Goal: Information Seeking & Learning: Learn about a topic

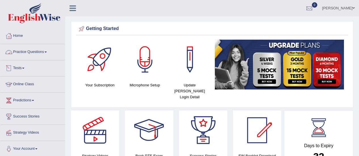
click at [22, 68] on link "Tests" at bounding box center [32, 67] width 65 height 14
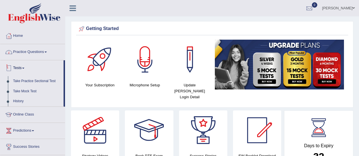
click at [37, 54] on link "Practice Questions" at bounding box center [32, 51] width 65 height 14
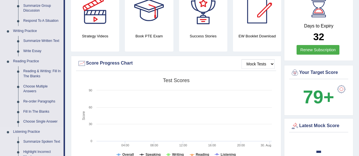
scroll to position [85, 0]
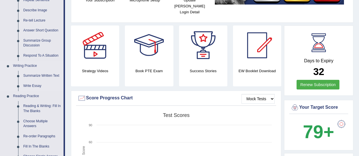
click at [32, 65] on link "Writing Practice" at bounding box center [37, 66] width 53 height 10
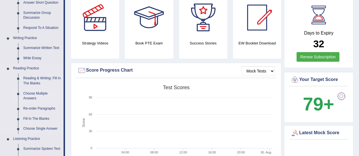
scroll to position [114, 0]
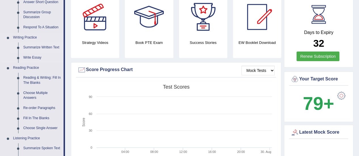
click at [32, 49] on link "Summarize Written Text" at bounding box center [42, 48] width 43 height 10
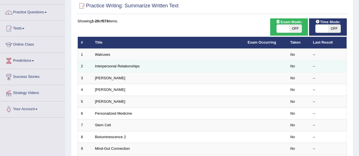
scroll to position [57, 0]
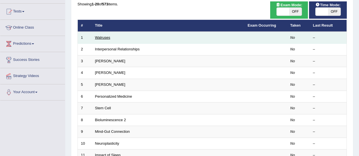
click at [107, 39] on link "Walruses" at bounding box center [102, 37] width 15 height 4
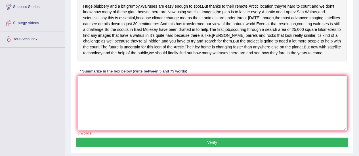
scroll to position [70, 0]
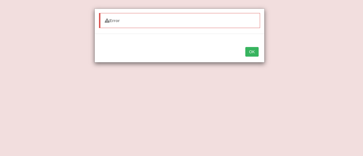
click at [248, 56] on button "OK" at bounding box center [252, 52] width 13 height 10
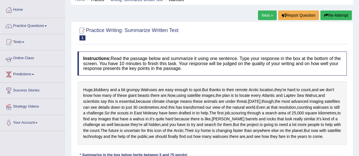
scroll to position [28, 0]
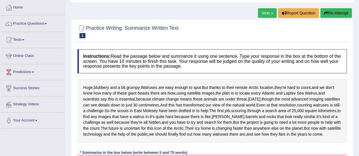
click at [356, 9] on div "Home Practice Writing: Summarize Written Text Walruses Next » Report Question R…" at bounding box center [212, 114] width 294 height 284
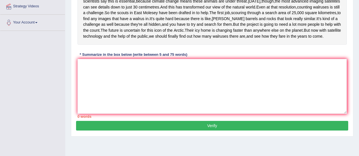
scroll to position [142, 0]
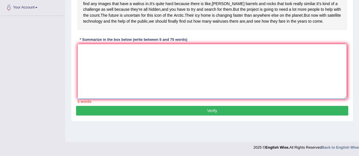
drag, startPoint x: 106, startPoint y: 89, endPoint x: 112, endPoint y: 84, distance: 8.3
click at [106, 89] on textarea at bounding box center [211, 71] width 269 height 55
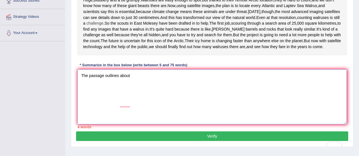
scroll to position [114, 0]
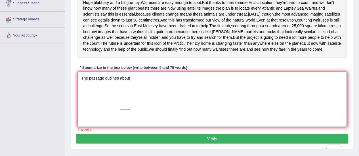
click at [135, 108] on textarea "The passage outlines about" at bounding box center [211, 99] width 269 height 55
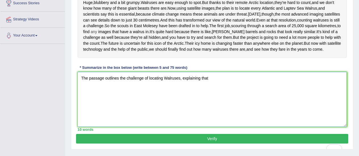
scroll to position [85, 0]
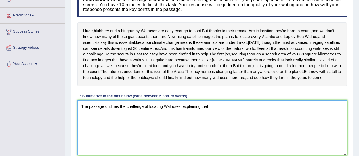
click at [159, 136] on textarea "The passage outlines the challenge of locating Walruses, explaining that" at bounding box center [211, 127] width 269 height 55
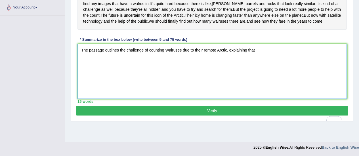
scroll to position [127, 0]
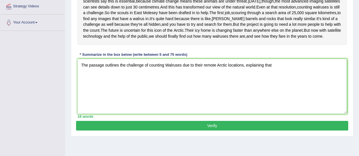
click at [312, 75] on div "Instructions: Read the passage below and summarize it using one sentence. Type …" at bounding box center [212, 34] width 272 height 173
click at [279, 95] on textarea "The passage outlines the challenge of counting Walruses due to their remote Arc…" at bounding box center [211, 86] width 269 height 55
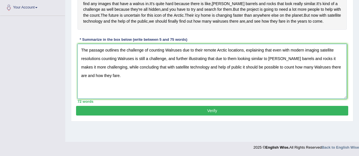
scroll to position [155, 0]
type textarea "The passage outlines the challenge of counting Walruses due to their remote Arc…"
click at [206, 116] on button "Verify" at bounding box center [212, 111] width 272 height 10
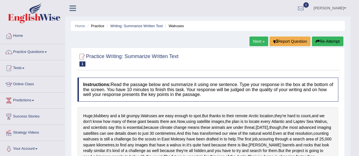
scroll to position [28, 0]
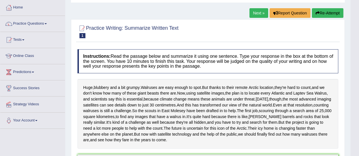
click at [257, 15] on link "Next »" at bounding box center [259, 13] width 19 height 10
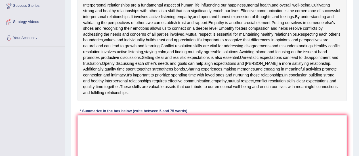
scroll to position [142, 0]
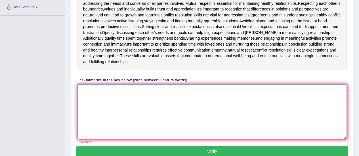
click at [118, 94] on textarea at bounding box center [211, 112] width 269 height 55
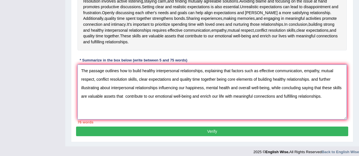
scroll to position [167, 0]
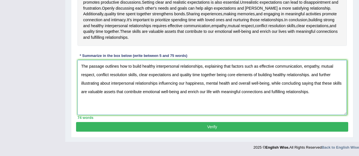
click at [222, 75] on textarea "The passage outlines how to build healthy interpersonal relationships, explaini…" at bounding box center [211, 87] width 269 height 55
click at [143, 92] on textarea "The passage outlines how to build healthy interpersonal relationships, explaini…" at bounding box center [211, 87] width 269 height 55
click at [214, 93] on textarea "The passage outlines how to build healthy interpersonal relationships, explaini…" at bounding box center [211, 87] width 269 height 55
type textarea "The passage outlines how to build healthy interpersonal relationships, explaini…"
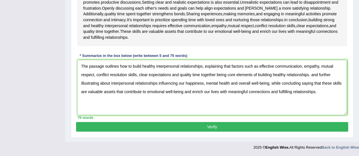
click at [218, 126] on button "Verify" at bounding box center [212, 127] width 272 height 10
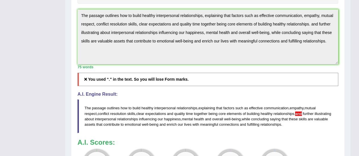
scroll to position [208, 0]
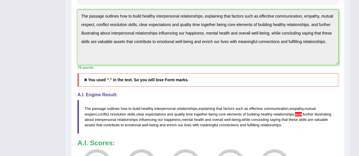
click at [155, 96] on h4 "A.I. Engine Result:" at bounding box center [207, 95] width 261 height 5
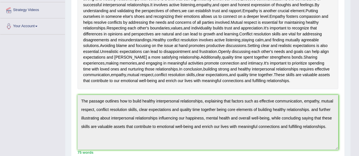
scroll to position [293, 0]
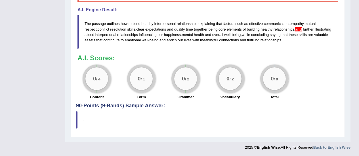
click at [209, 94] on div "0 / 2 Vocabulary" at bounding box center [230, 83] width 44 height 37
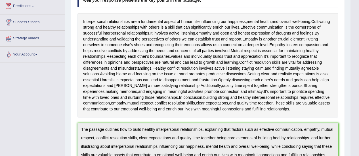
scroll to position [9, 0]
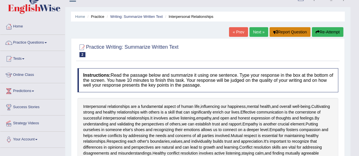
drag, startPoint x: 274, startPoint y: 33, endPoint x: 210, endPoint y: 59, distance: 69.2
click at [331, 32] on button "Re-Attempt" at bounding box center [328, 32] width 32 height 10
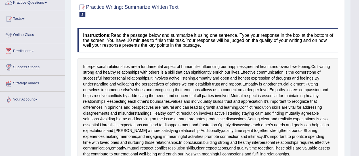
scroll to position [129, 0]
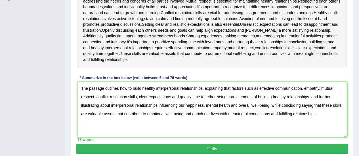
click at [311, 97] on textarea "The passage outlines how to build healthy interpersonal relationships, explaini…" at bounding box center [211, 109] width 269 height 55
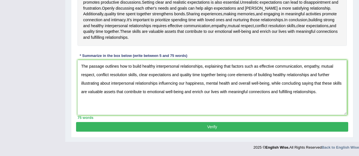
type textarea "The passage outlines how to build healthy interpersonal relationships, explaini…"
click at [186, 129] on button "Verify" at bounding box center [212, 127] width 272 height 10
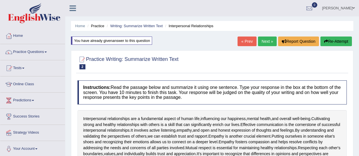
click at [263, 42] on link "Next »" at bounding box center [267, 42] width 19 height 10
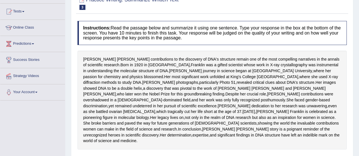
scroll to position [184, 0]
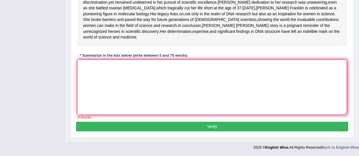
click at [135, 73] on textarea at bounding box center [211, 87] width 269 height 55
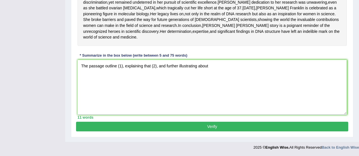
click at [325, 55] on div "Instructions: Read the passage below and summarize it using one sentence. Type …" at bounding box center [212, 18] width 272 height 208
click at [226, 70] on textarea "The passage outline (1), explaining that (2), and further illustrating about" at bounding box center [211, 87] width 269 height 55
click at [261, 69] on textarea "The passage outline (1), explaining that (2), and further illustrating about (3…" at bounding box center [211, 87] width 269 height 55
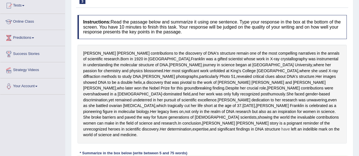
scroll to position [57, 0]
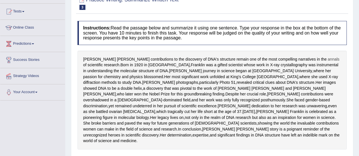
click at [328, 59] on span "annals" at bounding box center [334, 59] width 12 height 6
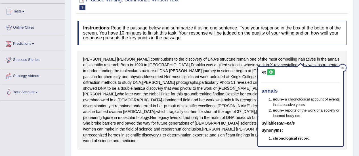
click at [344, 67] on div at bounding box center [342, 68] width 7 height 7
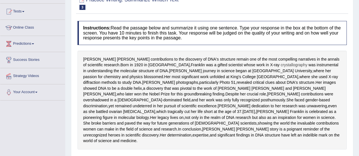
click at [281, 66] on span "crystallography" at bounding box center [294, 65] width 27 height 6
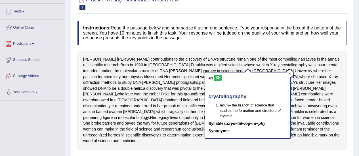
click at [292, 73] on div at bounding box center [289, 73] width 7 height 7
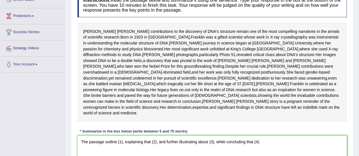
scroll to position [85, 0]
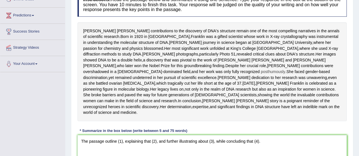
click at [261, 75] on span "posthumously" at bounding box center [273, 72] width 24 height 6
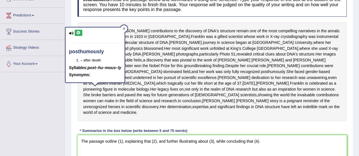
click at [124, 28] on icon at bounding box center [124, 28] width 3 height 3
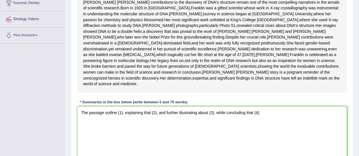
scroll to position [142, 0]
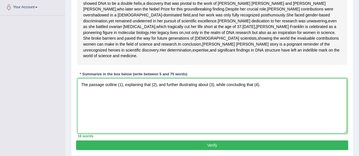
click at [121, 108] on textarea "The passage outline (1), explaining that (2), and further illustrating about (3…" at bounding box center [211, 106] width 269 height 55
click at [123, 109] on textarea "The passage outline (1), explaining that (2), and further illustrating about (3…" at bounding box center [211, 106] width 269 height 55
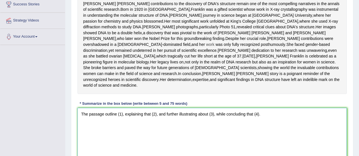
scroll to position [114, 0]
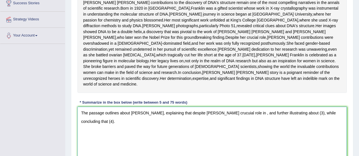
click at [125, 139] on textarea "The passage outlines about Rosalind Franklin, explaining that despite Franklins…" at bounding box center [211, 134] width 269 height 55
click at [139, 139] on textarea "The passage outlines about Rosalind Franklin, explaining that despite Franklins…" at bounding box center [211, 134] width 269 height 55
click at [247, 138] on textarea "The passage outlines about Rosalind Franklin, explaining that despite Franklins…" at bounding box center [211, 134] width 269 height 55
click at [252, 138] on textarea "The passage outlines about Rosalind Franklin, explaining about her major contri…" at bounding box center [211, 134] width 269 height 55
drag, startPoint x: 238, startPoint y: 139, endPoint x: 247, endPoint y: 139, distance: 9.7
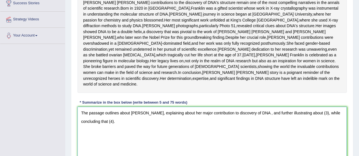
click at [239, 139] on textarea "The passage outlines about Rosalind Franklin, explaining about her major contri…" at bounding box center [211, 134] width 269 height 55
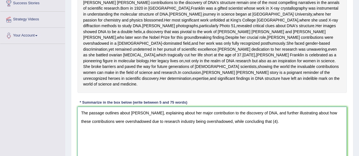
click at [291, 145] on textarea "The passage outlines about Rosalind Franklin, explaining about her major contri…" at bounding box center [211, 134] width 269 height 55
click at [326, 138] on textarea "The passage outlines about Rosalind Franklin, explaining about her major contri…" at bounding box center [211, 134] width 269 height 55
click at [320, 138] on textarea "The passage outlines about Rosalind Franklin, explaining about her major contri…" at bounding box center [211, 134] width 269 height 55
click at [222, 146] on textarea "The passage outlines about Rosalind Franklin, explaining about her major contri…" at bounding box center [211, 134] width 269 height 55
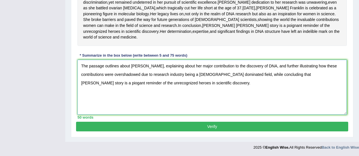
scroll to position [170, 0]
click at [189, 98] on textarea "The passage outlines about Rosalind Franklin, explaining about her major contri…" at bounding box center [211, 87] width 269 height 55
click at [118, 98] on textarea "The passage outlines about Rosalind Franklin, explaining about her major contri…" at bounding box center [211, 87] width 269 height 55
click at [191, 99] on textarea "The passage outlines about Rosalind Franklin, explaining about her major contri…" at bounding box center [211, 87] width 269 height 55
type textarea "The passage outlines about Rosalind Franklin, explaining about her major contri…"
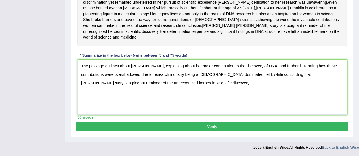
click at [197, 132] on button "Verify" at bounding box center [212, 127] width 272 height 10
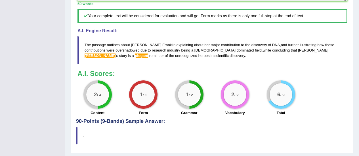
scroll to position [277, 0]
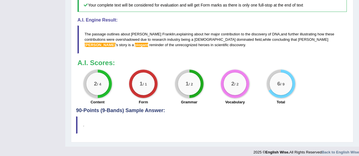
click at [190, 95] on div "1 / 2" at bounding box center [189, 84] width 23 height 23
click at [116, 47] on span "Frankilin" at bounding box center [100, 45] width 31 height 4
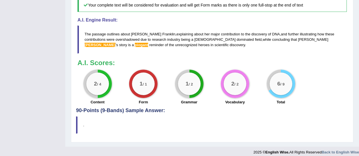
click at [116, 47] on span "Frankilin" at bounding box center [100, 45] width 31 height 4
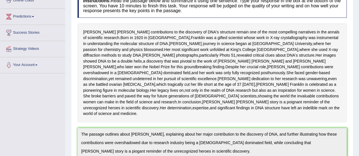
scroll to position [107, 0]
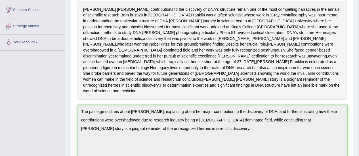
click at [297, 77] on span "invaluable" at bounding box center [306, 74] width 18 height 6
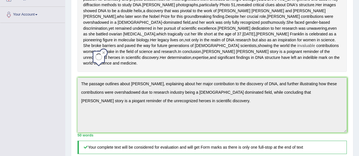
scroll to position [135, 0]
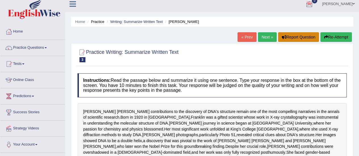
scroll to position [0, 0]
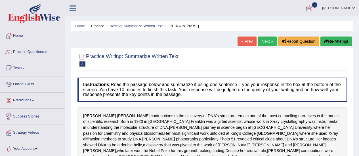
click at [268, 42] on link "Next »" at bounding box center [267, 42] width 19 height 10
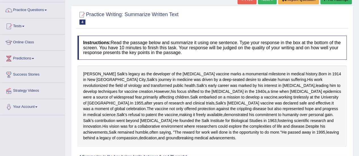
scroll to position [156, 0]
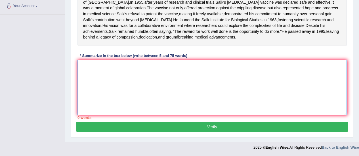
click at [121, 89] on textarea at bounding box center [211, 87] width 269 height 55
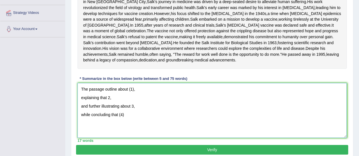
scroll to position [99, 0]
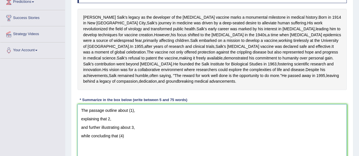
click at [133, 142] on textarea "The passage outline about (1), explaining that 2, and further illustrating abou…" at bounding box center [211, 131] width 269 height 55
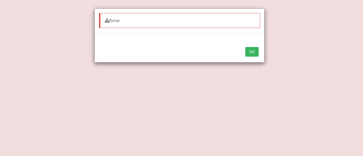
click at [253, 53] on button "OK" at bounding box center [252, 52] width 13 height 10
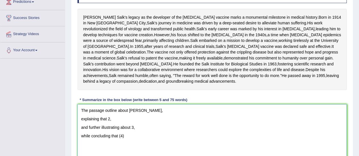
click at [141, 141] on textarea "The passage outline about Jonas, explaining that 2, and further illustrating ab…" at bounding box center [211, 131] width 269 height 55
click at [137, 143] on textarea "The passage outline about Jonas, explaining that 2, and further illustrating ab…" at bounding box center [211, 131] width 269 height 55
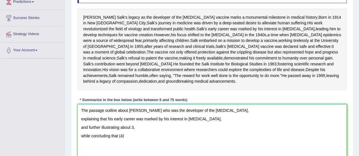
scroll to position [102, 0]
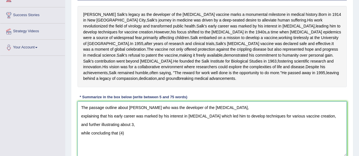
click at [83, 146] on textarea "The passage outline about Jonas Salk's who was the developer of the polio vacci…" at bounding box center [211, 129] width 269 height 55
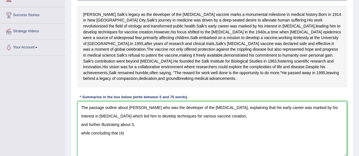
click at [105, 146] on textarea "The passage outline about Jonas Salk's who was the developer of the polio vacci…" at bounding box center [211, 129] width 269 height 55
click at [139, 146] on textarea "The passage outline about Jonas Salk's who was the developer of the polio vacci…" at bounding box center [211, 129] width 269 height 55
click at [227, 146] on textarea "The passage outline about Jonas Salk's who was the developer of the polio vacci…" at bounding box center [211, 129] width 269 height 55
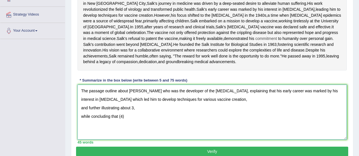
scroll to position [116, 0]
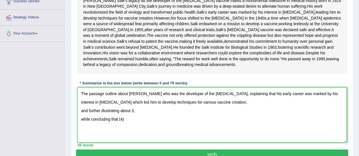
click at [133, 141] on textarea "The passage outline about Jonas Salk's who was the developer of the polio vacci…" at bounding box center [211, 115] width 269 height 55
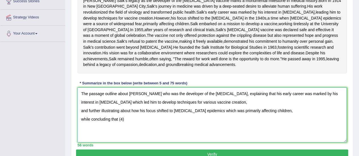
click at [81, 142] on textarea "The passage outline about Jonas Salk's who was the developer of the polio vacci…" at bounding box center [211, 115] width 269 height 55
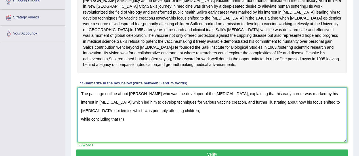
click at [81, 143] on textarea "The passage outline about Jonas Salk's who was the developer of the polio vacci…" at bounding box center [211, 115] width 269 height 55
click at [305, 133] on textarea "The passage outline about Jonas Salk's who was the developer of the polio vacci…" at bounding box center [211, 115] width 269 height 55
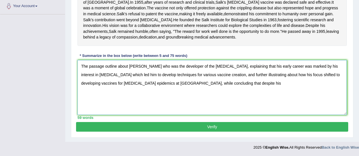
scroll to position [144, 0]
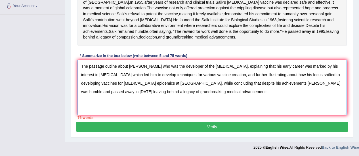
click at [169, 95] on textarea "The passage outline about Jonas Salk's who was the developer of the polio vacci…" at bounding box center [211, 87] width 269 height 55
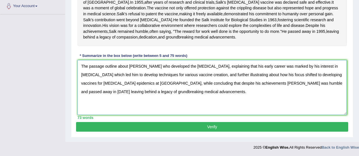
scroll to position [172, 0]
type textarea "The passage outline about Jonas Salk's who developed the polio vaccine, explain…"
click at [195, 127] on button "Verify" at bounding box center [212, 127] width 272 height 10
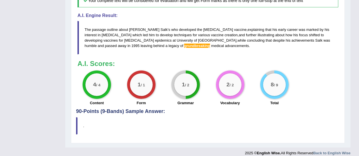
scroll to position [271, 0]
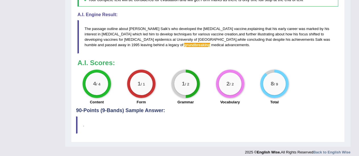
click at [184, 47] on span "grundbreaking" at bounding box center [197, 45] width 26 height 4
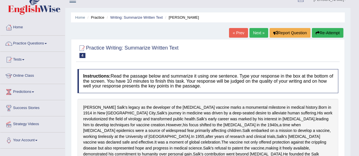
scroll to position [0, 0]
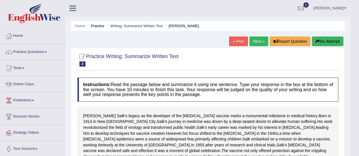
click at [259, 40] on link "Next »" at bounding box center [259, 42] width 19 height 10
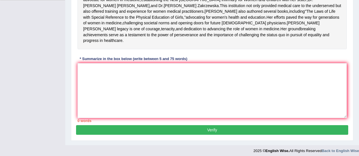
scroll to position [190, 0]
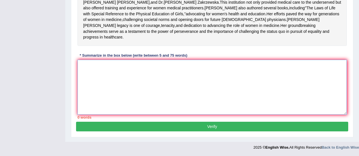
drag, startPoint x: 120, startPoint y: 65, endPoint x: 123, endPoint y: 65, distance: 3.4
click at [123, 65] on textarea at bounding box center [211, 87] width 269 height 55
type textarea "T"
click at [109, 70] on textarea at bounding box center [211, 87] width 269 height 55
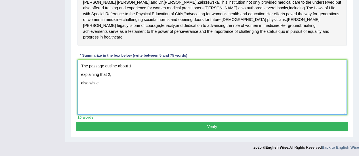
click at [106, 81] on textarea "The passage outline about 1, explaining that 2, also while" at bounding box center [211, 87] width 269 height 55
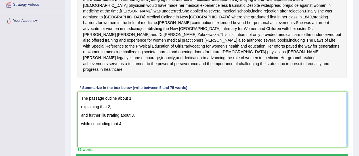
scroll to position [133, 0]
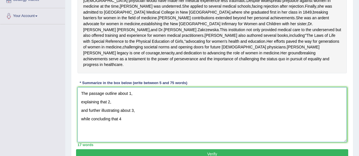
click at [129, 123] on textarea "The passage outline about 1, explaining that 2, and further illustrating about …" at bounding box center [211, 114] width 269 height 55
click at [131, 122] on textarea "The passage outline about 1, explaining that 2, and further illustrating about …" at bounding box center [211, 114] width 269 height 55
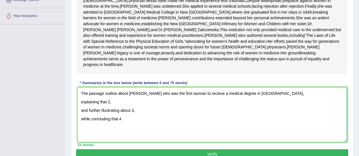
click at [81, 131] on textarea "The passage outline about Elizabeth Blackwell who was the first woman to reciev…" at bounding box center [211, 114] width 269 height 55
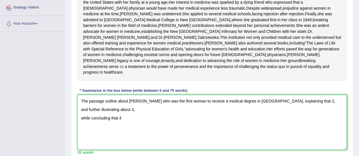
scroll to position [105, 0]
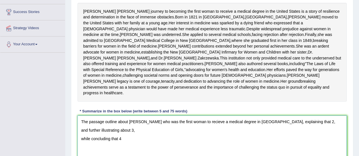
click at [319, 151] on textarea "The passage outline about Elizabeth Blackwell who was the first woman to reciev…" at bounding box center [211, 143] width 269 height 55
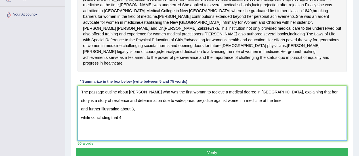
scroll to position [139, 0]
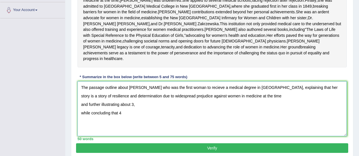
drag, startPoint x: 83, startPoint y: 135, endPoint x: 97, endPoint y: 134, distance: 14.3
click at [83, 135] on textarea "The passage outline about Elizabeth Blackwell who was the first woman to reciev…" at bounding box center [211, 108] width 269 height 55
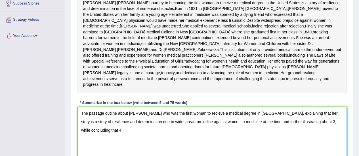
scroll to position [111, 0]
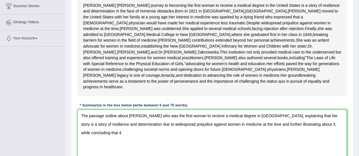
click at [318, 154] on textarea "The passage outline about Elizabeth Blackwell who was the first woman to reciev…" at bounding box center [211, 137] width 269 height 55
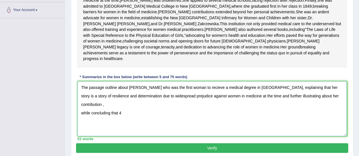
click at [102, 135] on textarea "The passage outline about Elizabeth Blackwell who was the first woman to reciev…" at bounding box center [211, 108] width 269 height 55
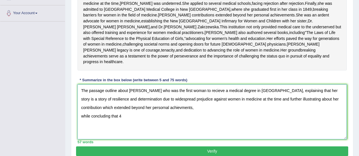
scroll to position [133, 0]
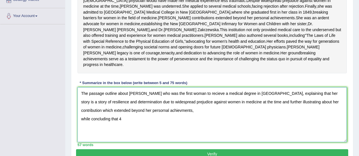
click at [101, 141] on textarea "The passage outline about Elizabeth Blackwell who was the first woman to reciev…" at bounding box center [211, 114] width 269 height 55
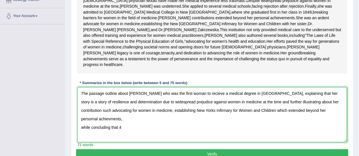
click at [276, 140] on textarea "The passage outline about Elizabeth Blackwell who was the first woman to reciev…" at bounding box center [211, 114] width 269 height 55
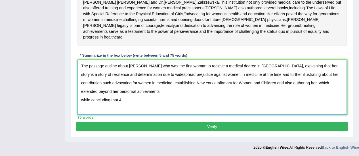
scroll to position [162, 0]
drag, startPoint x: 173, startPoint y: 112, endPoint x: 278, endPoint y: 113, distance: 105.0
click at [278, 113] on textarea "The passage outline about Elizabeth Blackwell who was the first woman to reciev…" at bounding box center [211, 87] width 269 height 55
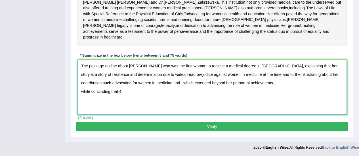
click at [275, 112] on textarea "The passage outline about Elizabeth Blackwell who was the first woman to reciev…" at bounding box center [211, 87] width 269 height 55
drag, startPoint x: 314, startPoint y: 110, endPoint x: 317, endPoint y: 112, distance: 3.8
click at [315, 111] on textarea "The passage outline about Elizabeth Blackwell who was the first woman to reciev…" at bounding box center [211, 87] width 269 height 55
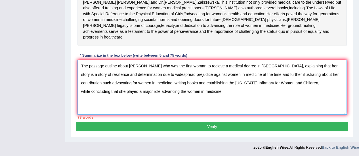
click at [176, 96] on textarea "The passage outline about Elizabeth Blackwell who was the first woman to reciev…" at bounding box center [211, 87] width 269 height 55
drag, startPoint x: 175, startPoint y: 96, endPoint x: 172, endPoint y: 95, distance: 3.7
click at [175, 96] on textarea "The passage outline about Elizabeth Blackwell who was the first woman to reciev…" at bounding box center [211, 87] width 269 height 55
click at [169, 95] on textarea "The passage outline about Elizabeth Blackwell who the first woman to recieve a …" at bounding box center [211, 87] width 269 height 55
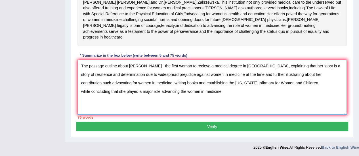
click at [164, 94] on textarea "The passage outline about Elizabeth Blackwell the first woman to recieve a medi…" at bounding box center [211, 87] width 269 height 55
click at [166, 94] on textarea "The passage outline about Elizabeth Blackwell the first woman to recieve a medi…" at bounding box center [211, 87] width 269 height 55
drag, startPoint x: 299, startPoint y: 95, endPoint x: 314, endPoint y: 94, distance: 15.3
click at [314, 94] on textarea "The passage outline about Elizabeth Blackwell the first woman to recieve a medi…" at bounding box center [211, 87] width 269 height 55
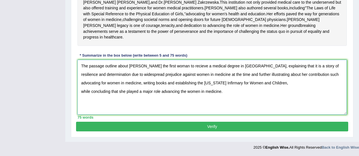
scroll to position [190, 0]
click at [83, 93] on textarea "The passage outline about Elizabeth Blackwell the first woman to recieve a medi…" at bounding box center [211, 87] width 269 height 55
type textarea "The passage outline about Elizabeth Blackwell the first woman to recieve a medi…"
click at [173, 127] on button "Verify" at bounding box center [212, 127] width 272 height 10
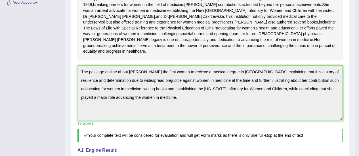
scroll to position [0, 0]
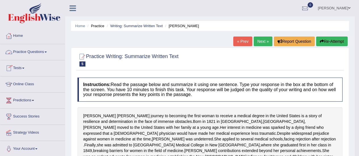
click at [20, 49] on link "Practice Questions" at bounding box center [32, 51] width 65 height 14
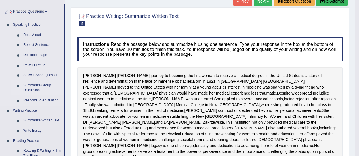
scroll to position [57, 0]
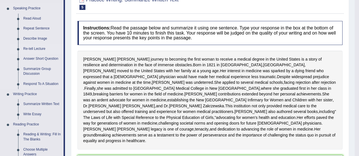
click at [40, 47] on link "Re-tell Lecture" at bounding box center [42, 49] width 43 height 10
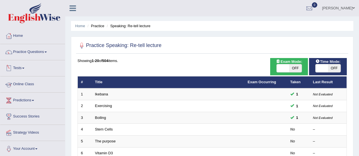
click at [39, 51] on link "Practice Questions" at bounding box center [32, 51] width 65 height 14
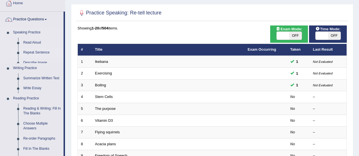
scroll to position [57, 0]
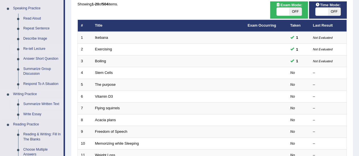
click at [36, 105] on link "Summarize Written Text" at bounding box center [42, 104] width 43 height 10
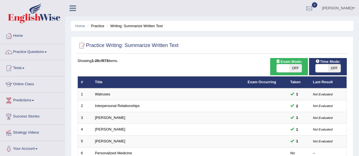
click at [293, 69] on span "OFF" at bounding box center [295, 68] width 12 height 8
checkbox input "true"
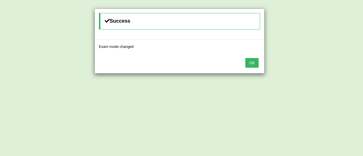
click at [250, 64] on button "OK" at bounding box center [252, 63] width 13 height 10
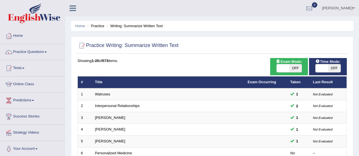
click at [333, 69] on span "OFF" at bounding box center [334, 68] width 12 height 8
checkbox input "true"
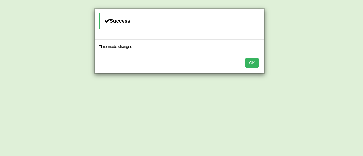
click at [246, 62] on button "OK" at bounding box center [252, 63] width 13 height 10
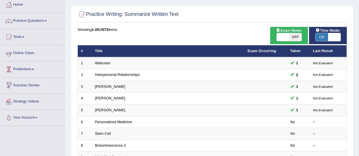
scroll to position [28, 0]
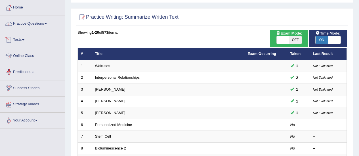
click at [34, 25] on link "Practice Questions" at bounding box center [32, 23] width 65 height 14
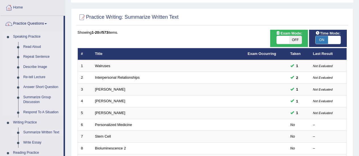
click at [34, 77] on link "Re-tell Lecture" at bounding box center [42, 77] width 43 height 10
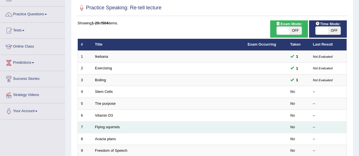
scroll to position [28, 0]
